Goal: Information Seeking & Learning: Check status

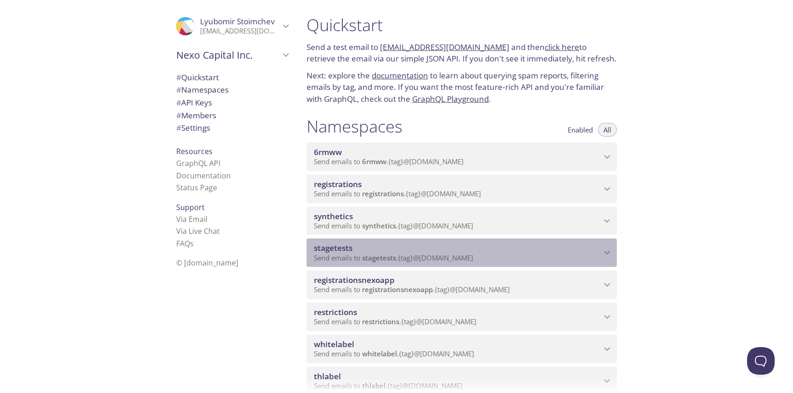
click at [352, 251] on span "stagetests" at bounding box center [333, 248] width 39 height 11
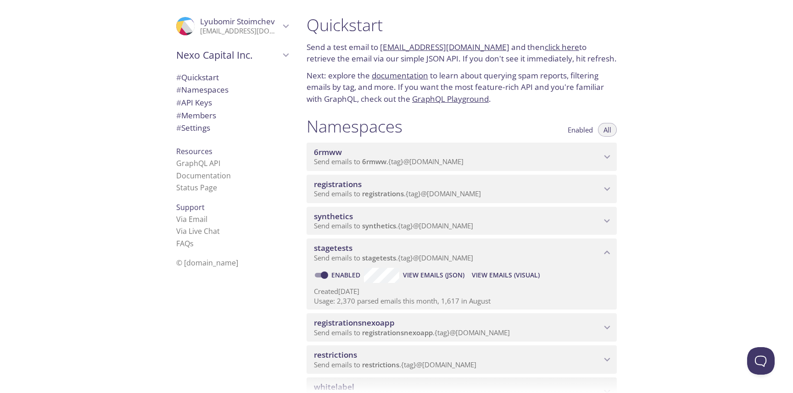
click at [505, 270] on span "View Emails (Visual)" at bounding box center [506, 275] width 68 height 11
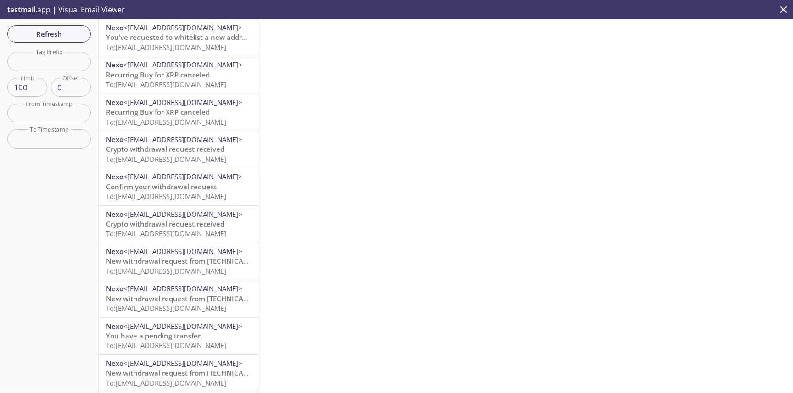
click at [146, 38] on span "You’ve requested to whitelist a new address" at bounding box center [179, 37] width 146 height 9
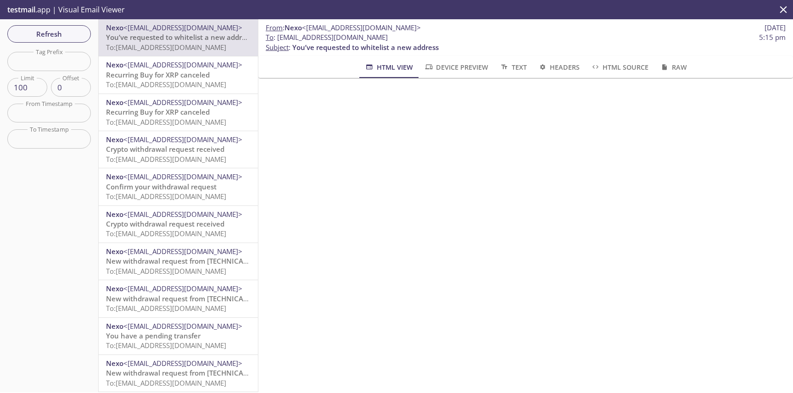
scroll to position [256, 0]
click at [71, 37] on span "Refresh" at bounding box center [49, 34] width 69 height 12
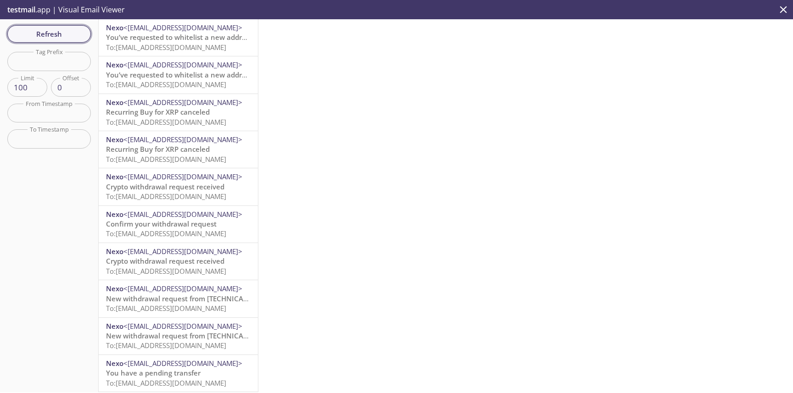
click at [60, 35] on span "Refresh" at bounding box center [49, 34] width 69 height 12
click at [184, 46] on span "To: [EMAIL_ADDRESS][DOMAIN_NAME]" at bounding box center [166, 47] width 120 height 9
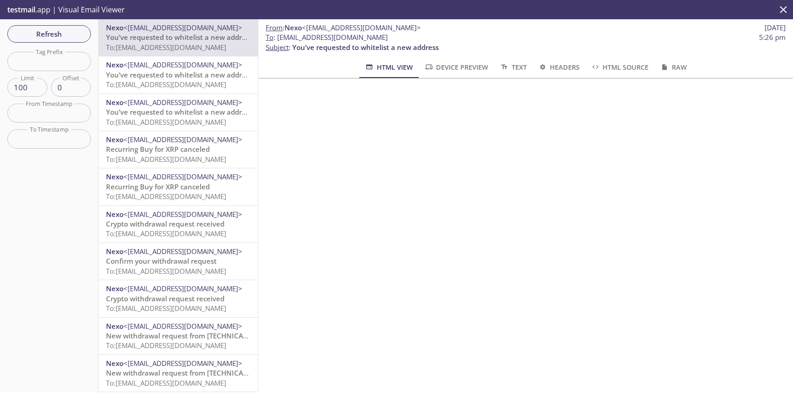
scroll to position [245, 0]
